Goal: Browse casually

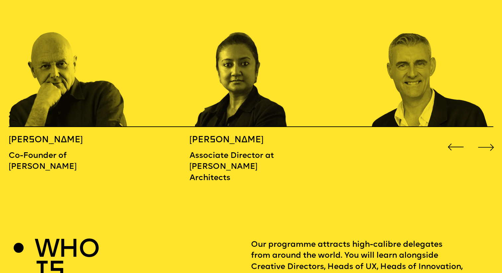
scroll to position [806, 0]
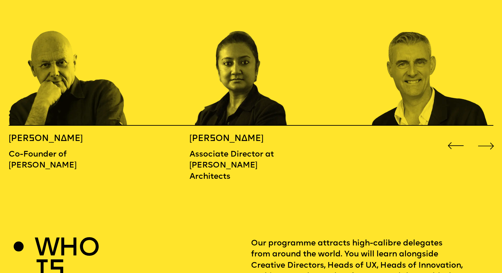
click at [485, 136] on div "Next slide" at bounding box center [487, 146] width 20 height 20
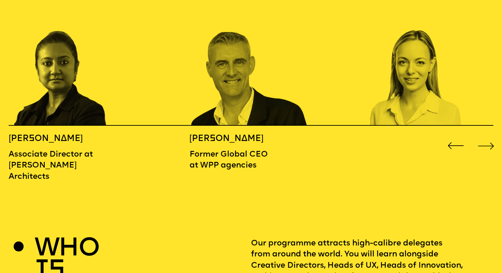
click at [485, 136] on div "Next slide" at bounding box center [487, 146] width 20 height 20
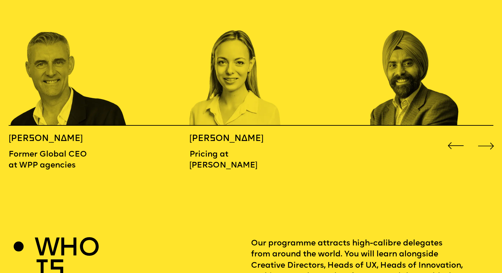
click at [485, 136] on div "Next slide" at bounding box center [487, 146] width 20 height 20
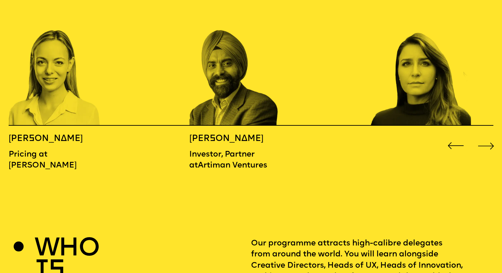
click at [485, 136] on div "Next slide" at bounding box center [487, 146] width 20 height 20
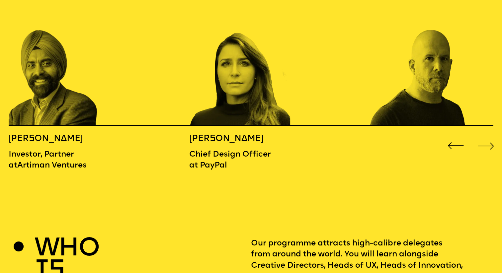
click at [485, 136] on div "Next slide" at bounding box center [487, 146] width 20 height 20
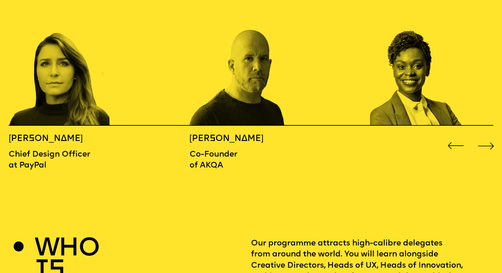
click at [485, 136] on div "Next slide" at bounding box center [487, 146] width 20 height 20
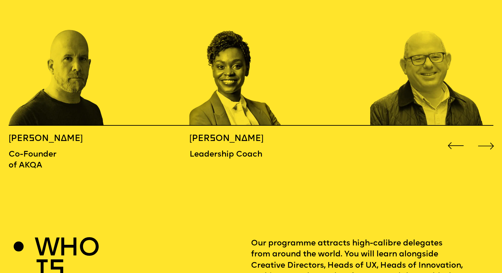
click at [485, 136] on div "Next slide" at bounding box center [487, 146] width 20 height 20
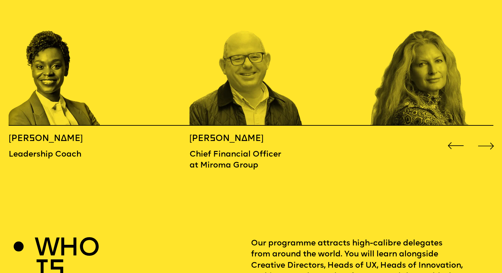
click at [485, 136] on div "Next slide" at bounding box center [487, 146] width 20 height 20
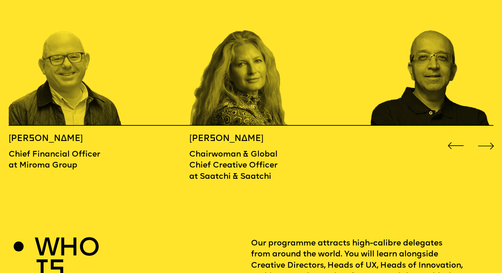
click at [485, 136] on div "Next slide" at bounding box center [487, 146] width 20 height 20
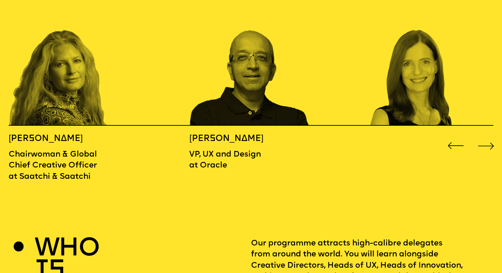
click at [485, 136] on div "Next slide" at bounding box center [487, 146] width 20 height 20
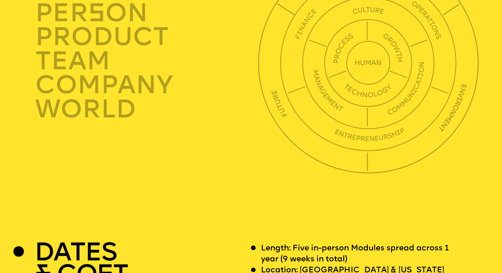
scroll to position [1405, 0]
